Goal: Task Accomplishment & Management: Manage account settings

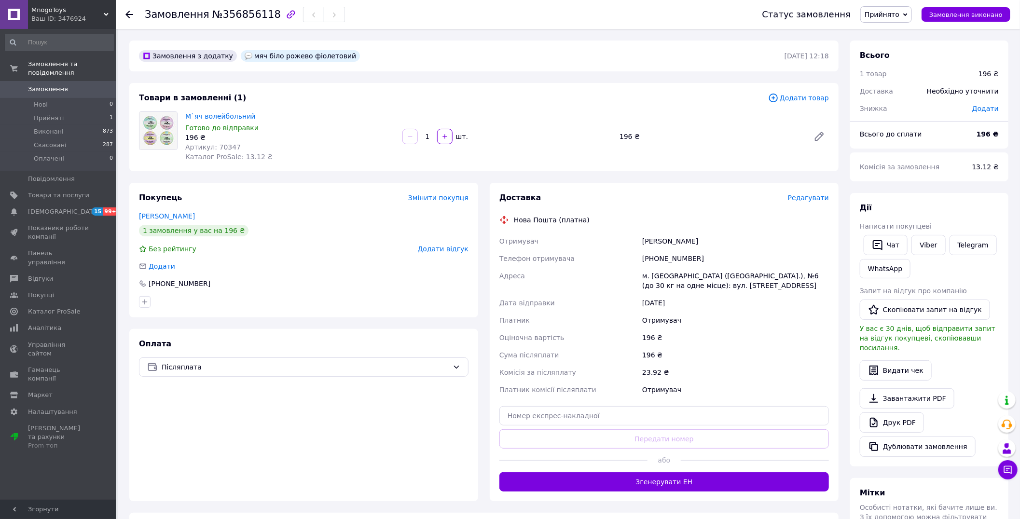
click at [819, 196] on span "Редагувати" at bounding box center [808, 198] width 41 height 8
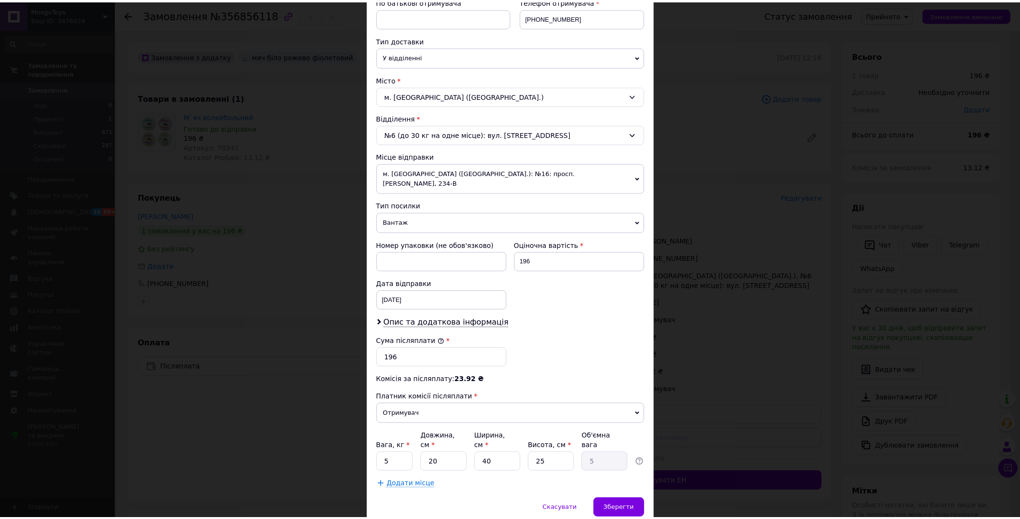
scroll to position [214, 0]
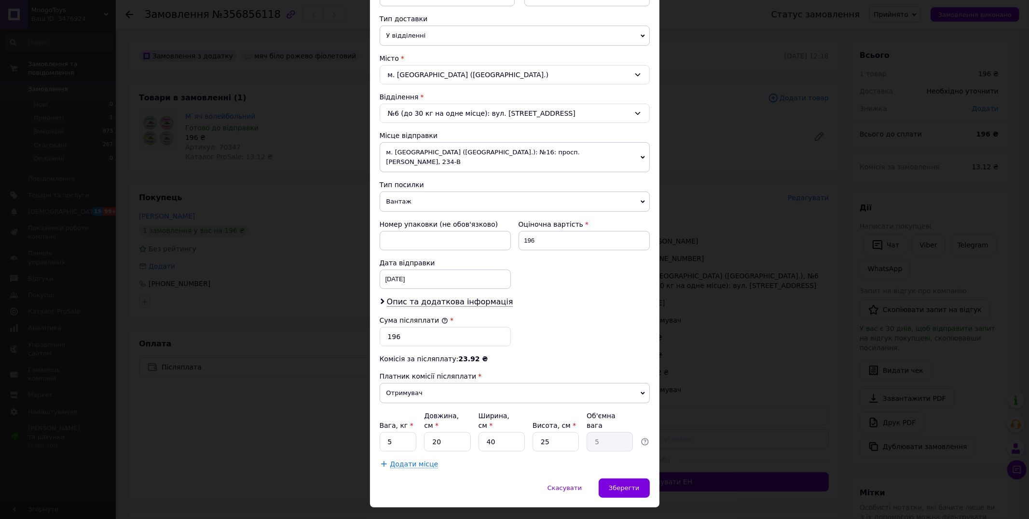
click at [509, 155] on span "м. Миколаїв (Миколаївська обл.): №16: просп. Богоявленський, 234-В" at bounding box center [515, 157] width 270 height 30
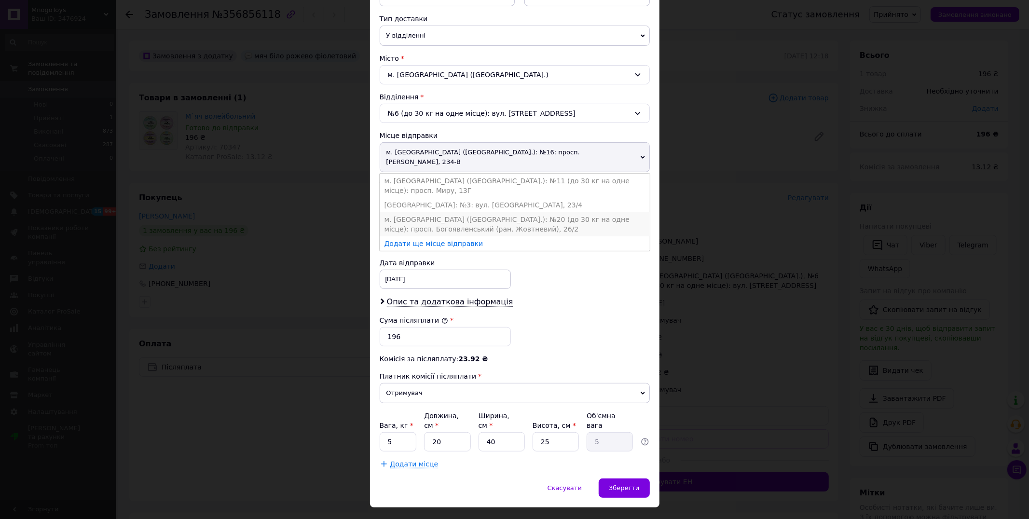
click at [509, 212] on li "м. Миколаїв (Миколаївська обл.): №20 (до 30 кг на одне місце): просп. Богоявлен…" at bounding box center [515, 224] width 270 height 24
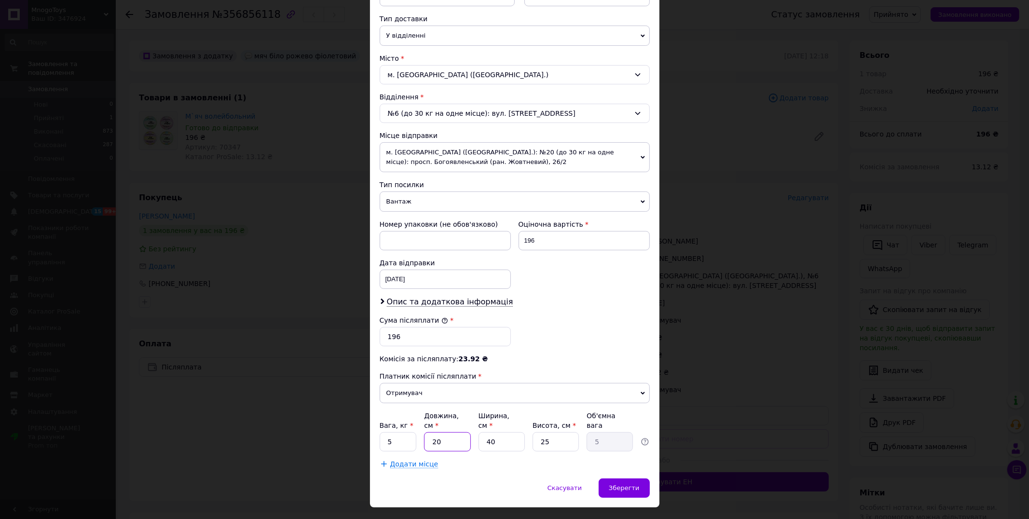
drag, startPoint x: 432, startPoint y: 431, endPoint x: 445, endPoint y: 433, distance: 13.7
click at [445, 433] on input "20" at bounding box center [447, 441] width 46 height 19
type input "2"
type input "0.5"
type input "26"
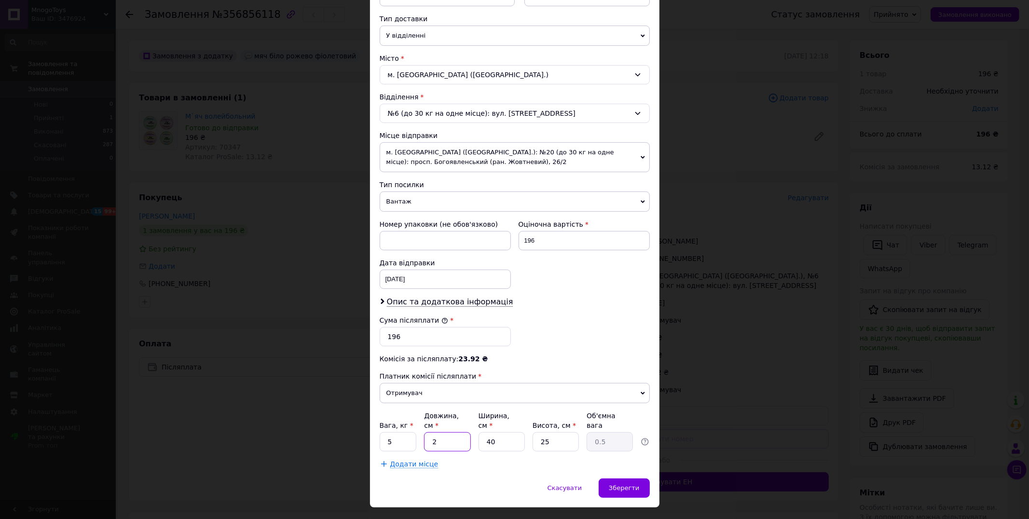
type input "6.5"
type input "26"
drag, startPoint x: 484, startPoint y: 432, endPoint x: 504, endPoint y: 436, distance: 21.0
click at [504, 436] on input "40" at bounding box center [502, 441] width 46 height 19
type input "2"
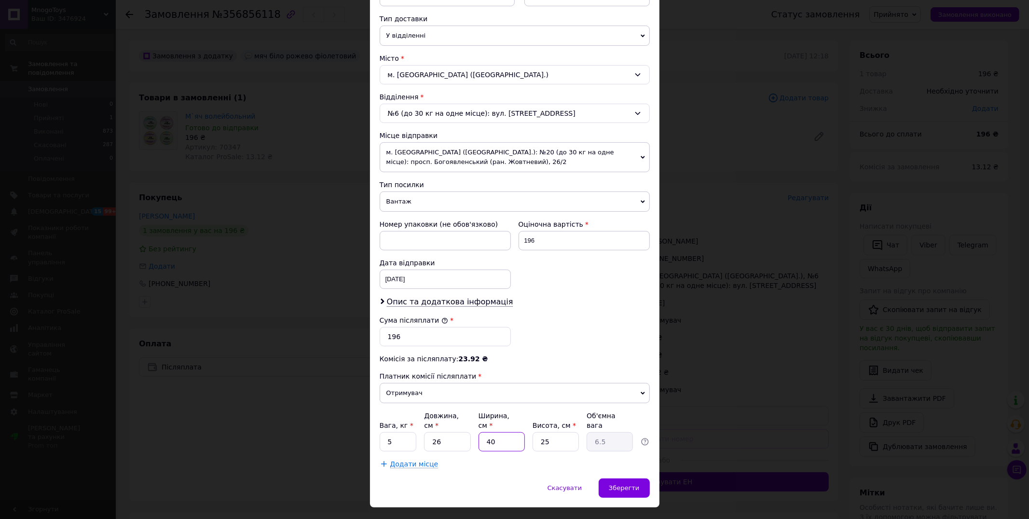
type input "0.33"
type input "23"
type input "3.74"
type input "23"
drag, startPoint x: 537, startPoint y: 435, endPoint x: 554, endPoint y: 437, distance: 16.5
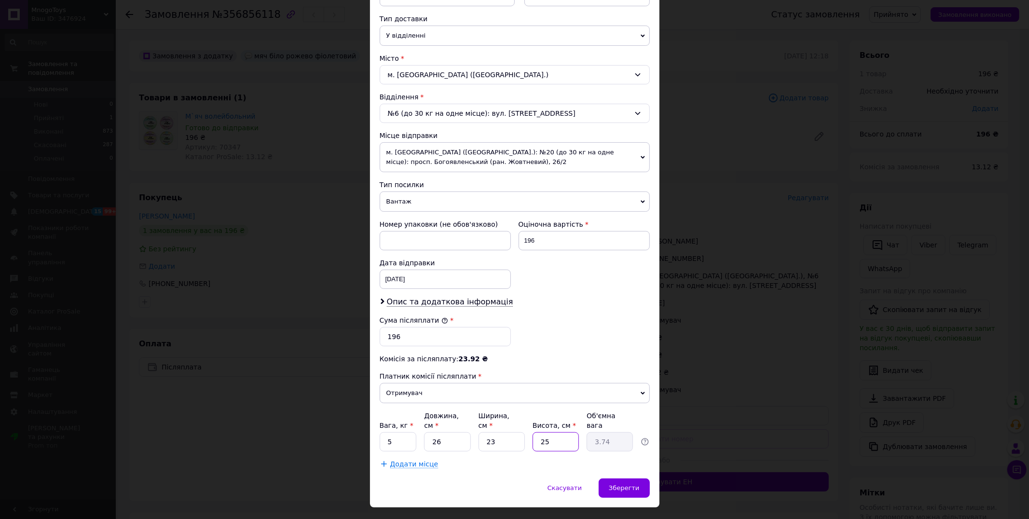
click at [554, 437] on input "25" at bounding box center [556, 441] width 46 height 19
type input "2"
type input "0.3"
type input "23"
type input "3.44"
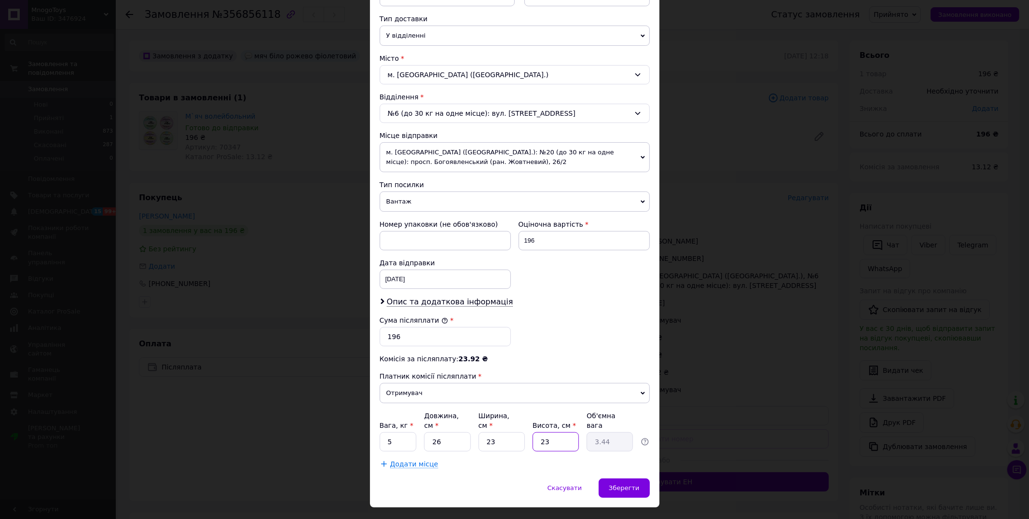
type input "23"
click at [407, 442] on input "5" at bounding box center [398, 441] width 37 height 19
type input "1"
click at [634, 485] on span "Зберегти" at bounding box center [624, 488] width 30 height 7
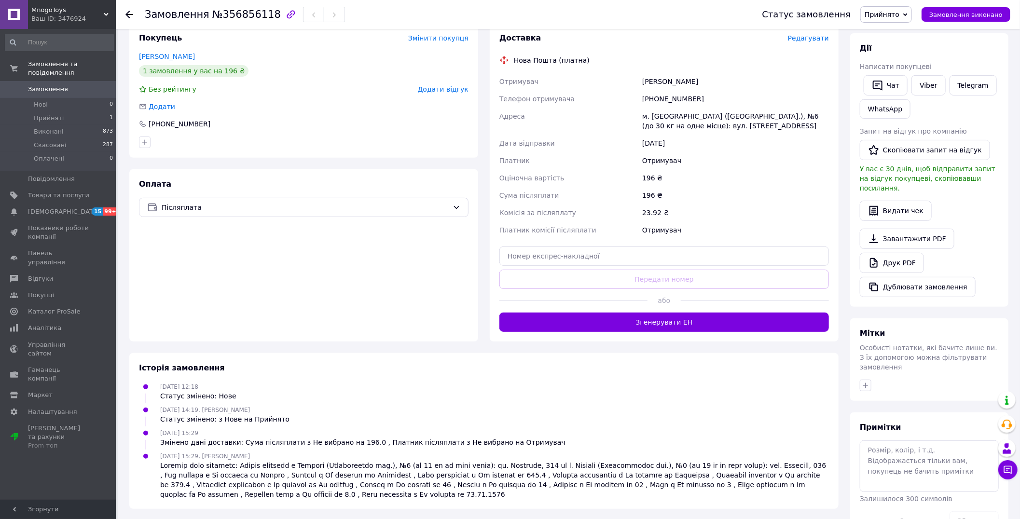
scroll to position [173, 0]
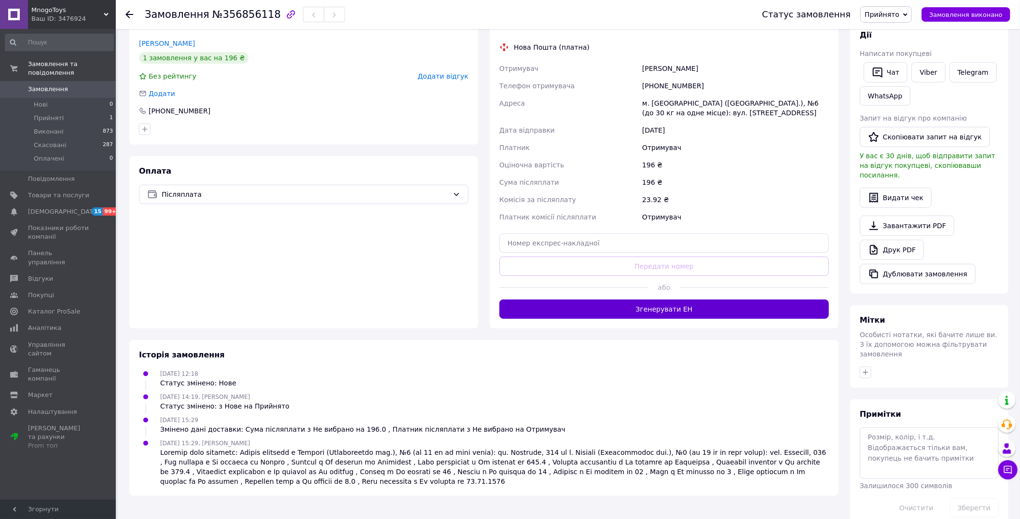
click at [724, 310] on button "Згенерувати ЕН" at bounding box center [665, 309] width 330 height 19
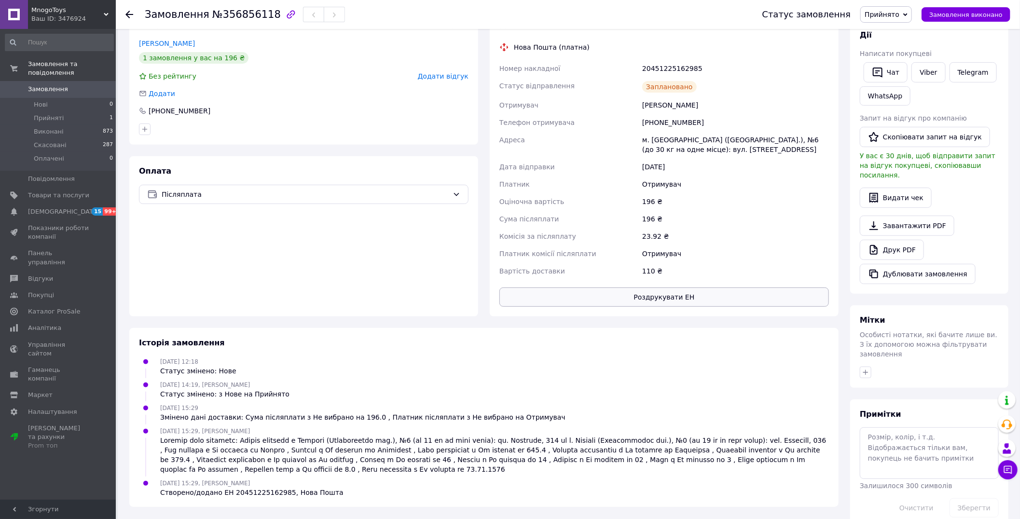
click at [711, 298] on button "Роздрукувати ЕН" at bounding box center [665, 297] width 330 height 19
drag, startPoint x: 501, startPoint y: 61, endPoint x: 723, endPoint y: 83, distance: 223.1
click at [723, 83] on div "Номер накладної 20451225162985 Статус відправлення Заплановано Отримувач Дороше…" at bounding box center [665, 170] width 334 height 220
copy div "Номер накладної 20451225162985 Статус відправлення Заплановано"
click at [930, 74] on link "Viber" at bounding box center [929, 72] width 34 height 20
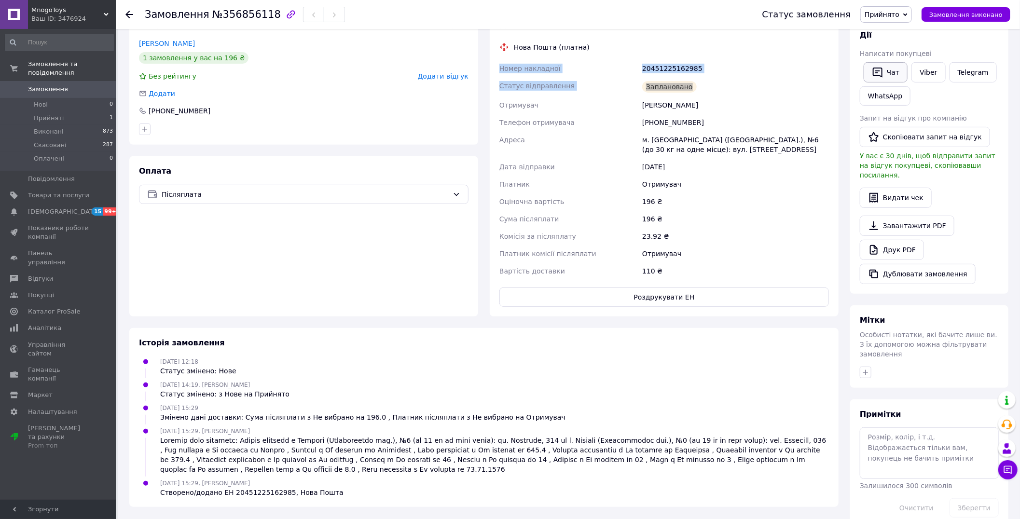
click at [891, 71] on button "Чат" at bounding box center [886, 72] width 44 height 20
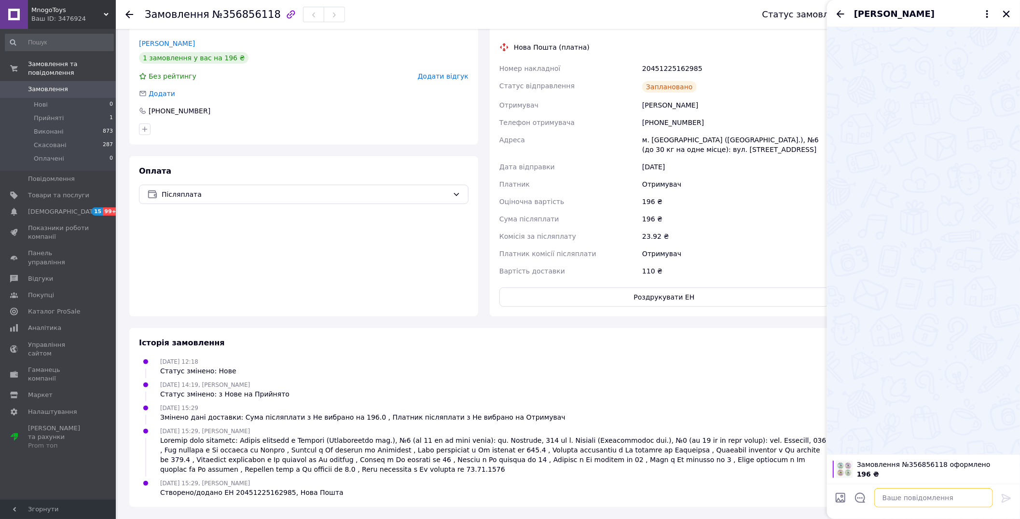
click at [949, 495] on textarea at bounding box center [934, 497] width 119 height 19
paste textarea "Номер накладної 20451225162985 Статус відправлення Заплановано"
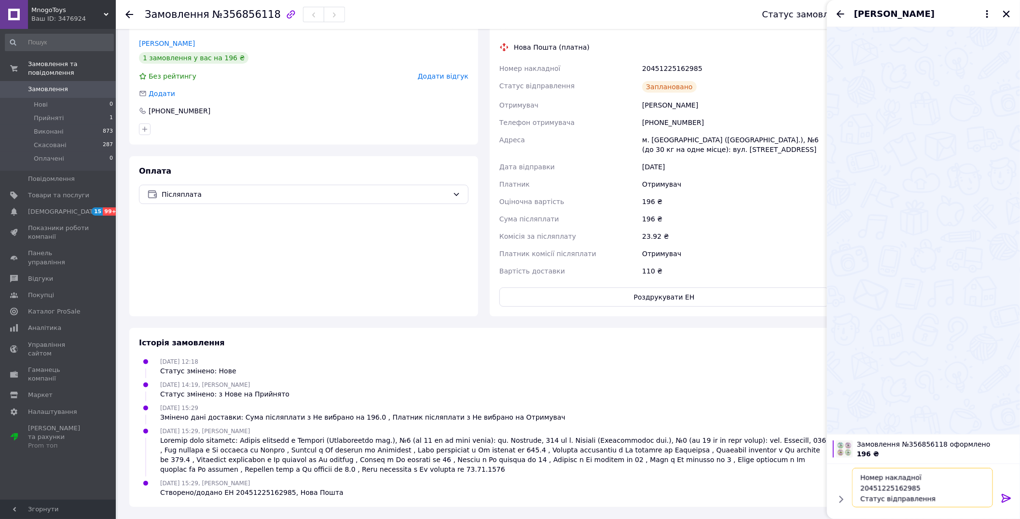
scroll to position [7, 0]
type textarea "Номер накладної 20451225162985 Статус відправлення Заплановано"
click at [1008, 494] on icon at bounding box center [1007, 499] width 12 height 12
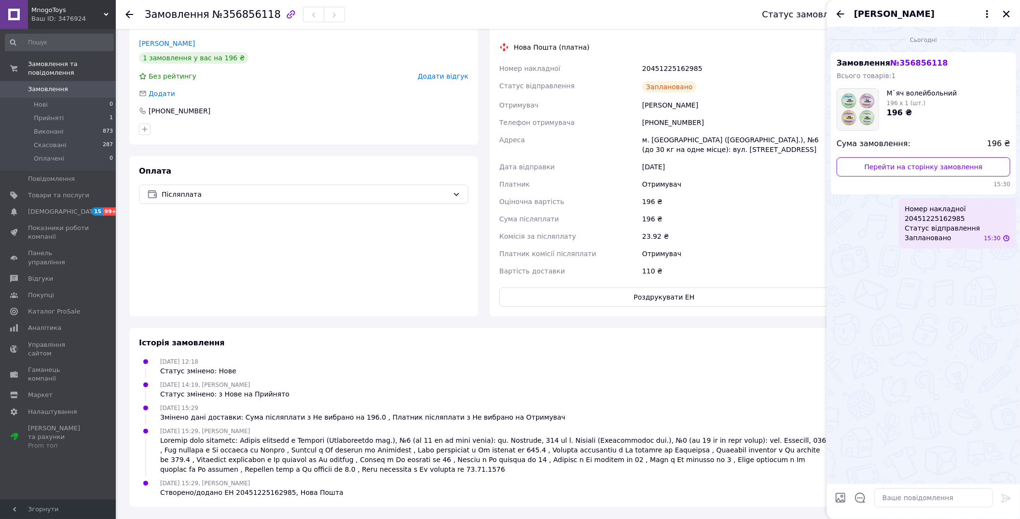
scroll to position [0, 0]
click at [1004, 10] on icon "Закрити" at bounding box center [1006, 14] width 9 height 9
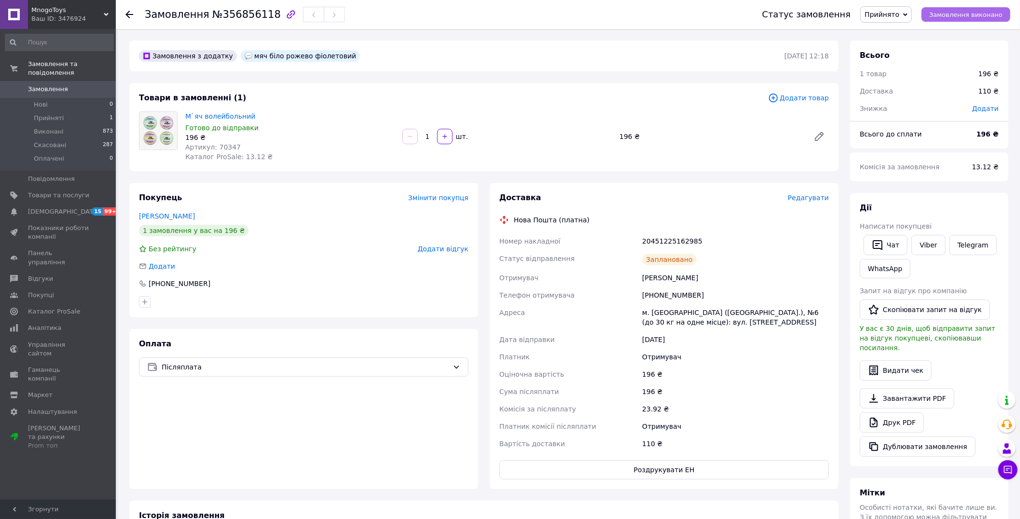
click at [978, 14] on span "Замовлення виконано" at bounding box center [966, 14] width 73 height 7
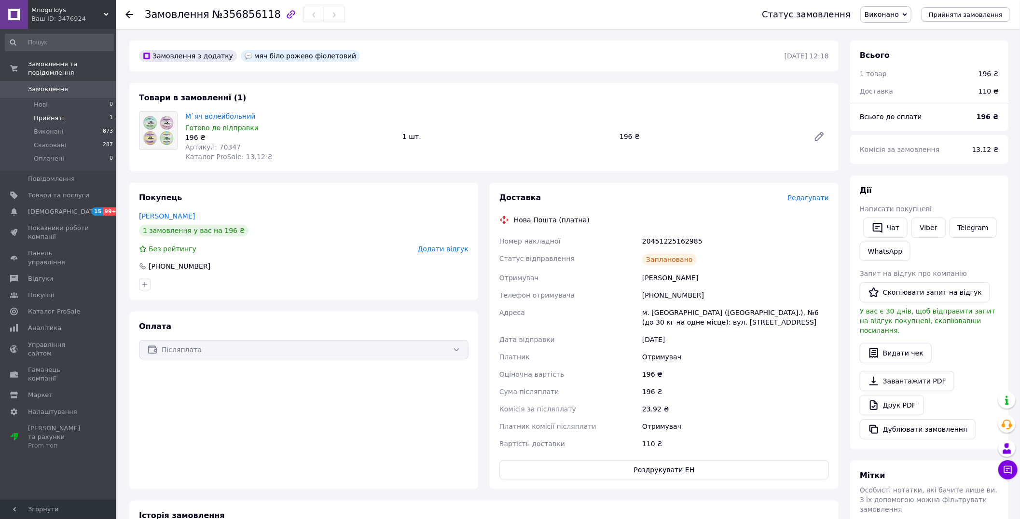
drag, startPoint x: 54, startPoint y: 118, endPoint x: 52, endPoint y: 112, distance: 5.6
click at [54, 125] on li "Виконані 873" at bounding box center [59, 132] width 119 height 14
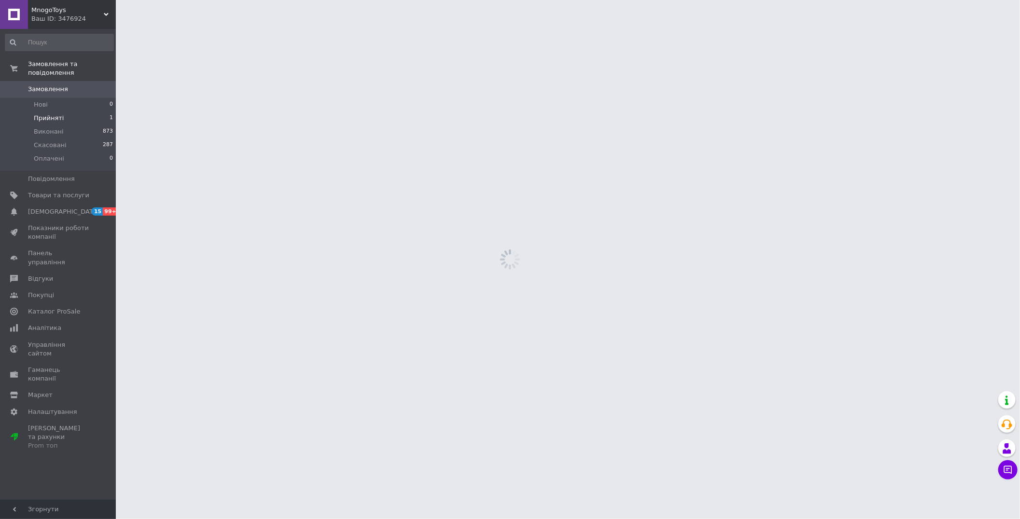
click at [52, 114] on span "Прийняті" at bounding box center [49, 118] width 30 height 9
